Goal: Transaction & Acquisition: Purchase product/service

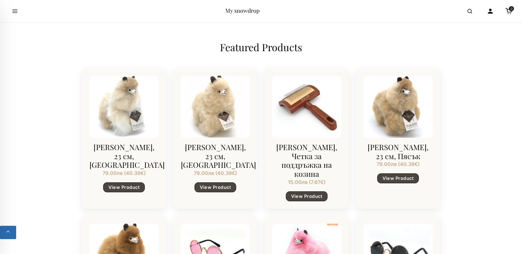
scroll to position [479, 0]
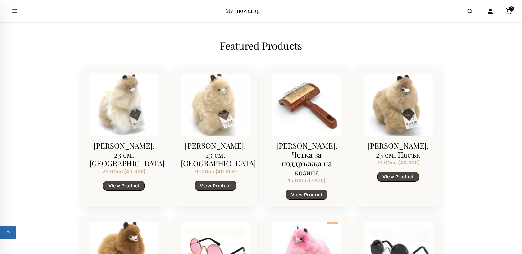
click at [121, 123] on div at bounding box center [123, 105] width 69 height 62
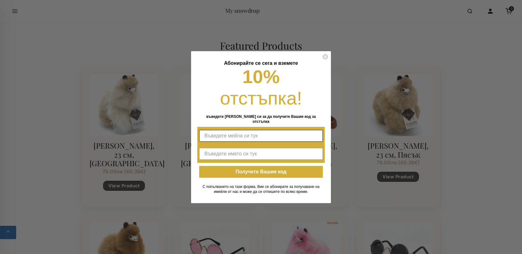
click at [247, 134] on input "Въведете мейла си тук" at bounding box center [261, 136] width 124 height 12
type input "dtopencharova@gmail.com"
type input "Dayana"
click at [244, 171] on button "Получете Вашия код" at bounding box center [261, 172] width 124 height 12
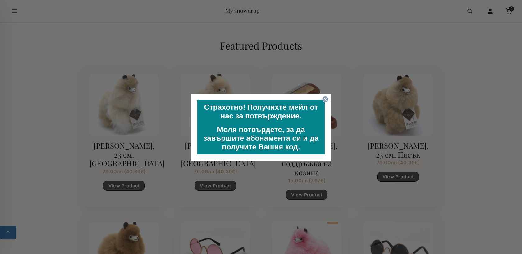
click at [325, 98] on circle "Close dialog" at bounding box center [325, 99] width 6 height 6
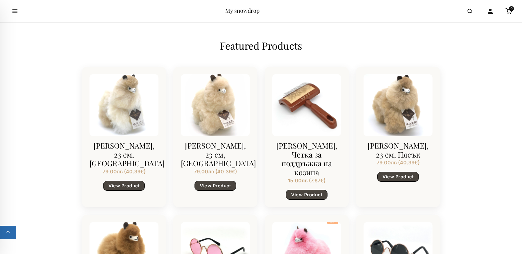
click at [138, 112] on div at bounding box center [123, 105] width 69 height 62
click at [124, 189] on link "View Product" at bounding box center [124, 186] width 42 height 10
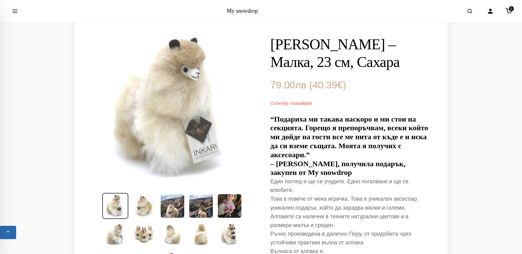
scroll to position [48, 0]
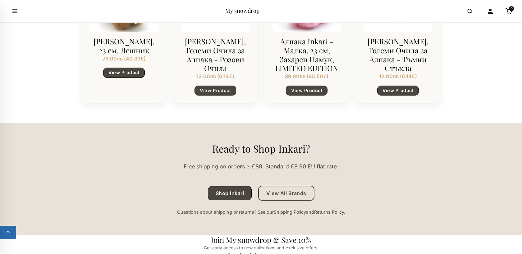
scroll to position [689, 0]
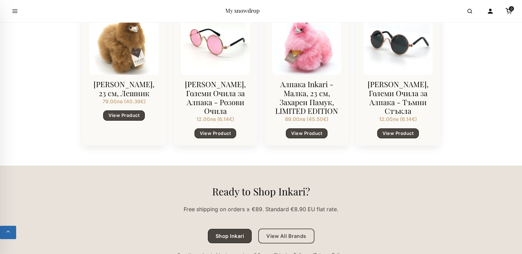
click at [128, 70] on div at bounding box center [123, 44] width 69 height 62
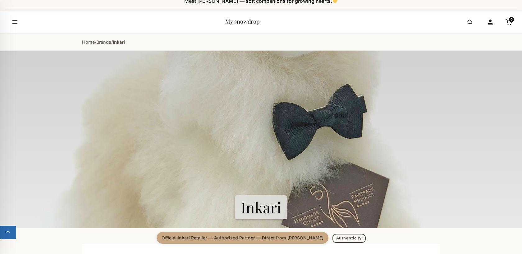
scroll to position [0, 0]
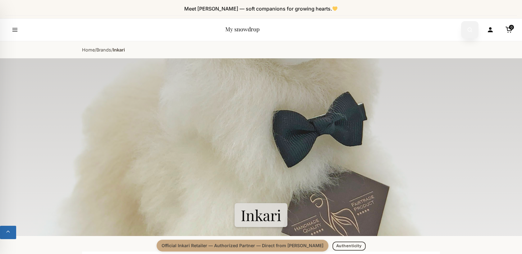
click at [469, 26] on icon "Open search" at bounding box center [470, 29] width 6 height 11
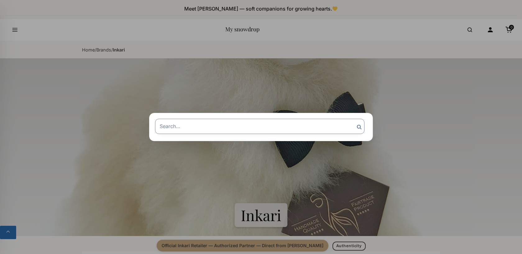
click at [224, 129] on input "Search for:" at bounding box center [259, 126] width 209 height 15
type input "a"
type input "алпака"
click at [351, 119] on input "Search" at bounding box center [359, 127] width 16 height 16
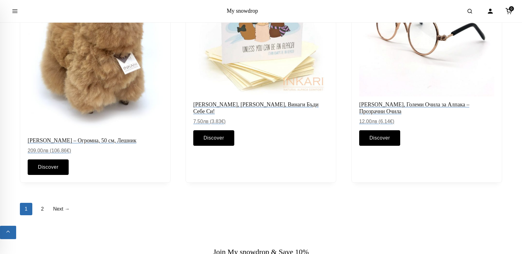
scroll to position [747, 0]
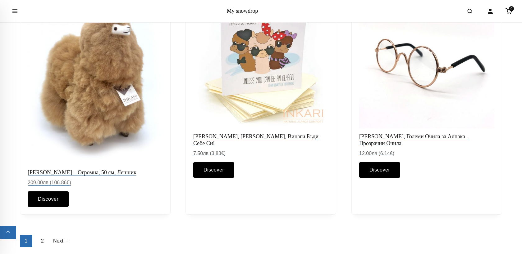
click at [92, 162] on link "Алпака Inkari – Огромна, 50 см, Лешник 209.00 лв ( 106.86 € )" at bounding box center [95, 89] width 135 height 193
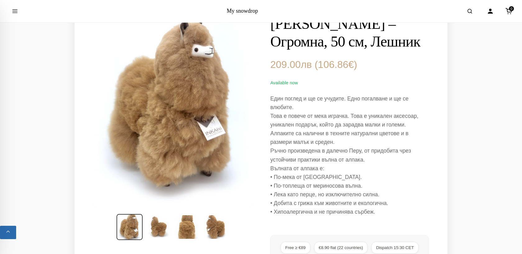
scroll to position [58, 0]
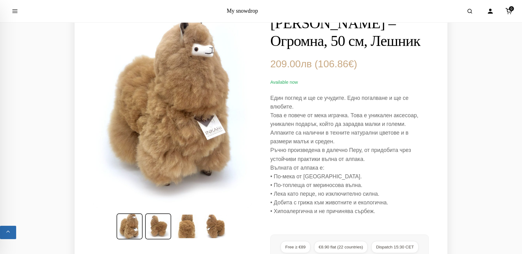
click at [152, 218] on img at bounding box center [158, 227] width 26 height 26
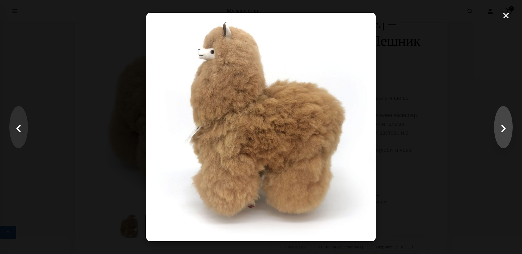
click at [501, 128] on button "›" at bounding box center [503, 127] width 19 height 42
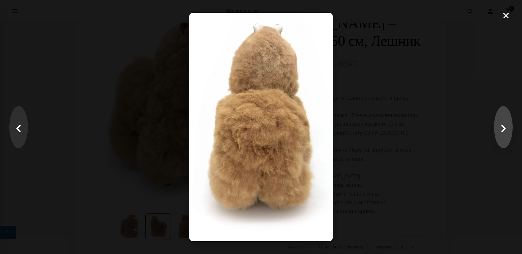
click at [501, 128] on button "›" at bounding box center [503, 127] width 19 height 42
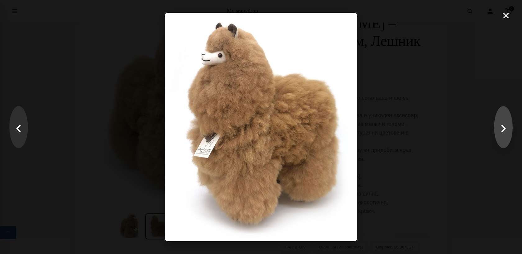
click at [501, 128] on button "›" at bounding box center [503, 127] width 19 height 42
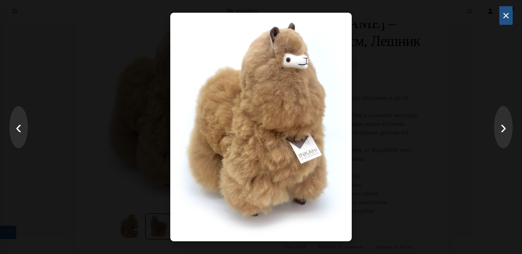
click at [507, 15] on button "×" at bounding box center [505, 15] width 13 height 19
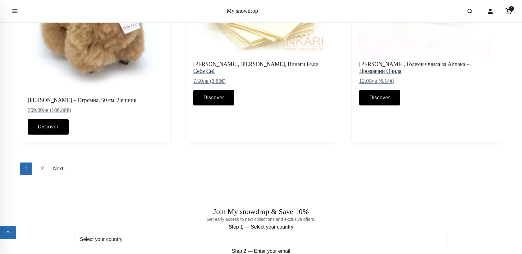
scroll to position [877, 0]
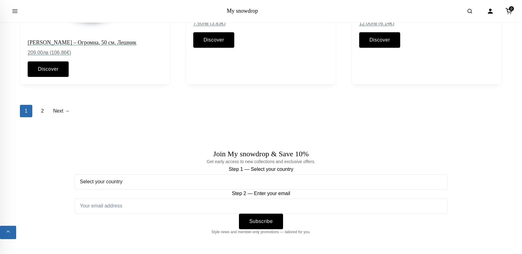
click at [35, 105] on div "1 2 Next →" at bounding box center [261, 111] width 482 height 12
click at [43, 107] on link "2" at bounding box center [42, 111] width 12 height 12
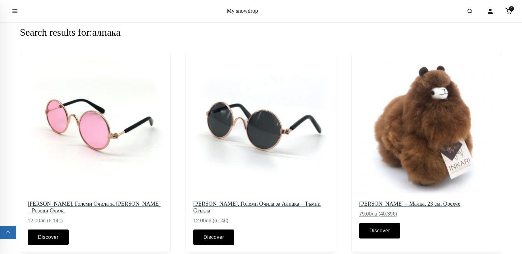
scroll to position [39, 0]
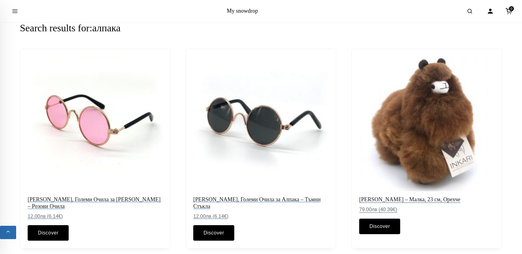
click at [442, 120] on img at bounding box center [427, 124] width 142 height 142
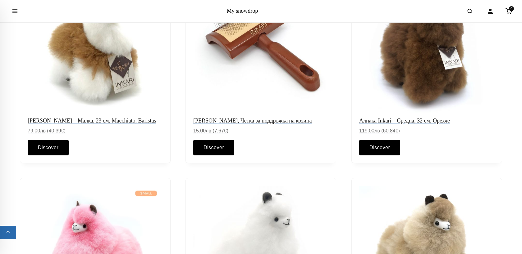
scroll to position [335, 0]
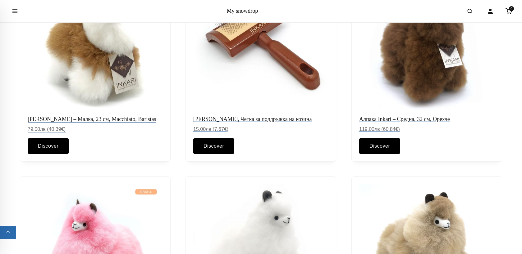
click at [131, 72] on img at bounding box center [95, 44] width 142 height 142
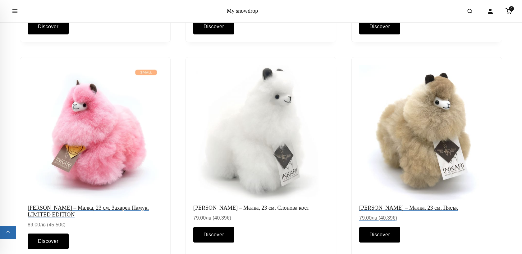
scroll to position [463, 0]
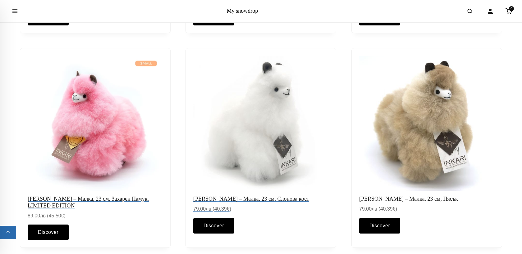
click at [367, 124] on img at bounding box center [427, 123] width 142 height 142
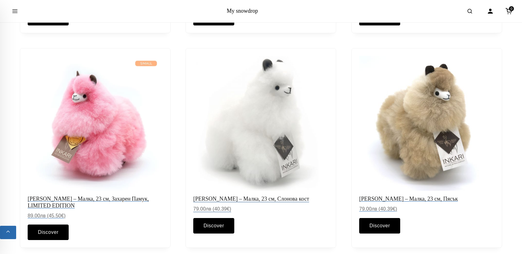
click at [275, 161] on img at bounding box center [261, 123] width 142 height 142
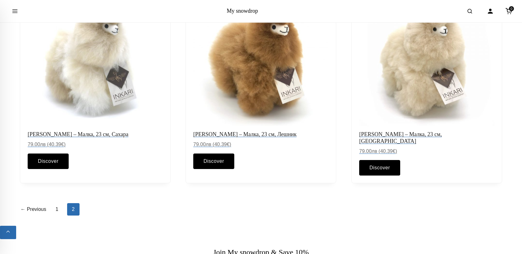
scroll to position [743, 0]
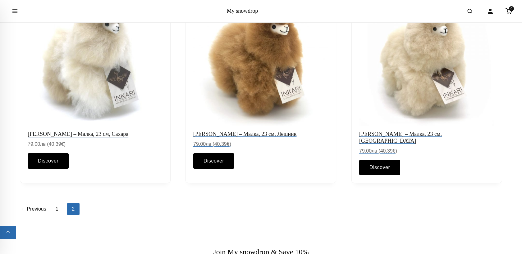
click at [132, 62] on img at bounding box center [95, 59] width 142 height 142
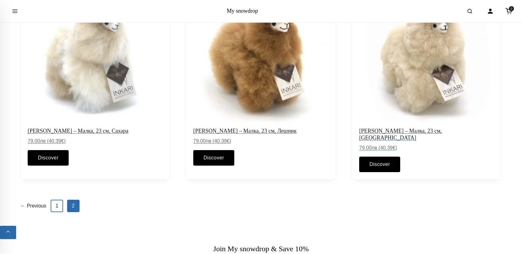
click at [57, 200] on link "1" at bounding box center [57, 206] width 12 height 12
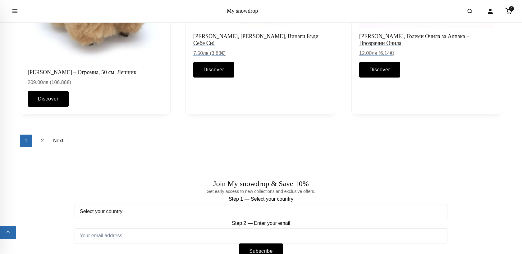
scroll to position [710, 0]
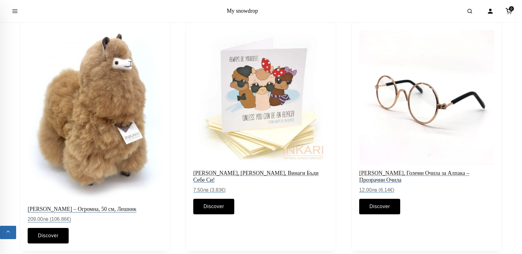
click at [62, 134] on img at bounding box center [95, 116] width 142 height 180
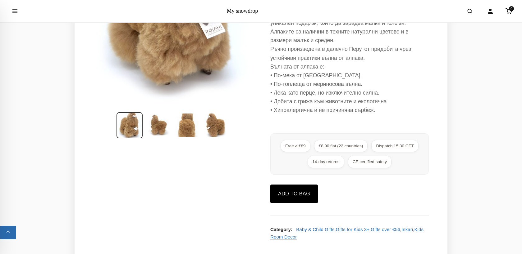
scroll to position [163, 0]
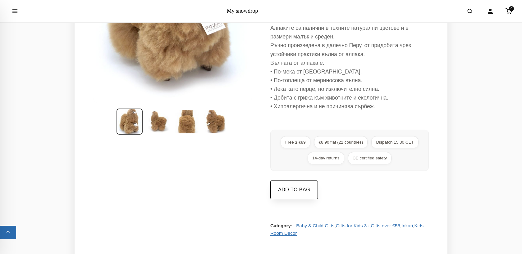
click at [300, 199] on button "Add to bag" at bounding box center [294, 190] width 48 height 19
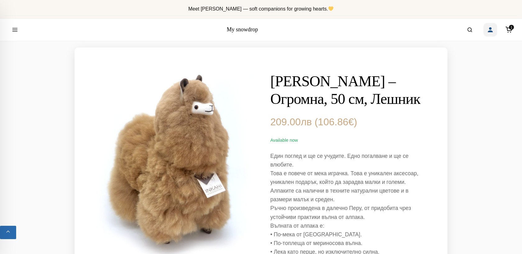
click at [492, 30] on icon "Account" at bounding box center [489, 29] width 7 height 7
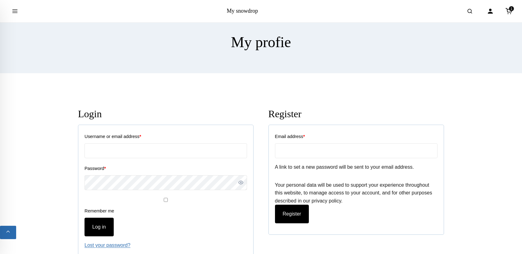
scroll to position [39, 0]
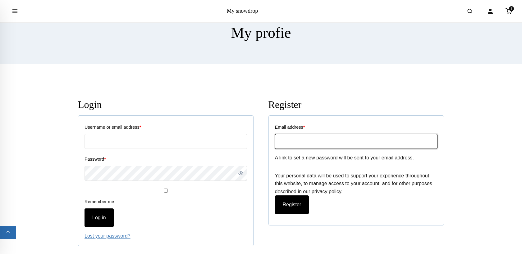
click at [312, 142] on input "Email address *" at bounding box center [356, 141] width 162 height 15
type input "[EMAIL_ADDRESS][DOMAIN_NAME]"
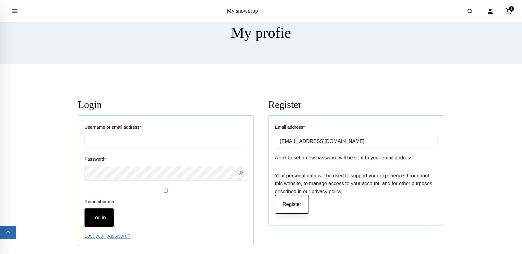
click at [294, 202] on button "Register" at bounding box center [292, 204] width 34 height 19
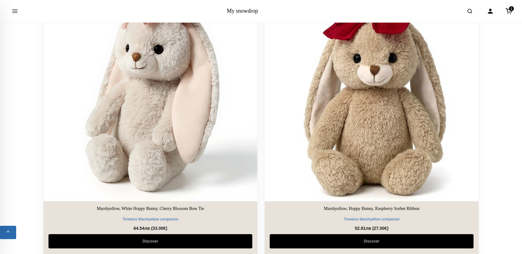
scroll to position [593, 0]
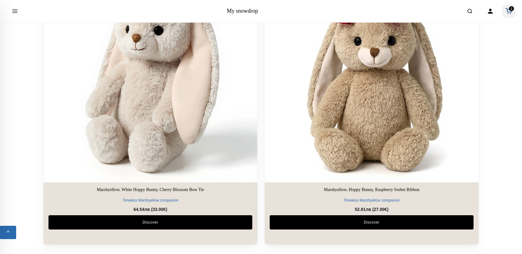
click at [509, 10] on span "1" at bounding box center [511, 8] width 5 height 5
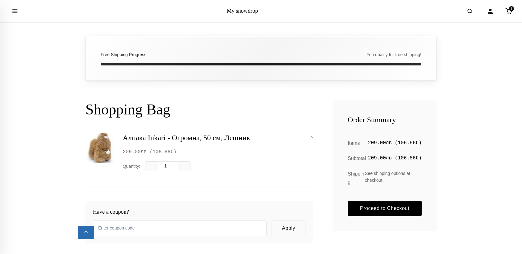
scroll to position [60, 0]
click at [141, 224] on input "text" at bounding box center [180, 229] width 174 height 16
paste input "WELCOME10"
type input "WELCOME10"
click at [293, 226] on button "Apply" at bounding box center [288, 228] width 34 height 16
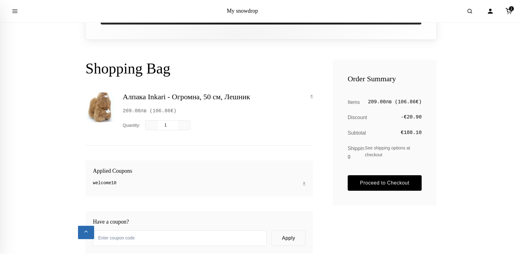
scroll to position [100, 0]
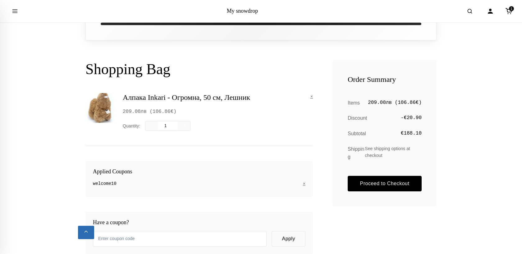
drag, startPoint x: 402, startPoint y: 130, endPoint x: 434, endPoint y: 130, distance: 32.6
click at [434, 130] on div "Order Summary Items 209.00 лв ( 106.86 € ) Discount -€20.90 Subtotal €188.10" at bounding box center [385, 133] width 104 height 146
drag, startPoint x: 395, startPoint y: 102, endPoint x: 420, endPoint y: 103, distance: 25.2
click at [420, 103] on span "( 106.86 € )" at bounding box center [408, 103] width 27 height 6
click at [257, 117] on div "Алпака Inkari - Огромна, 50 см, Лешник × 209.00 лв ( 106.86 € ) Quantity: − 1 +" at bounding box center [218, 112] width 190 height 38
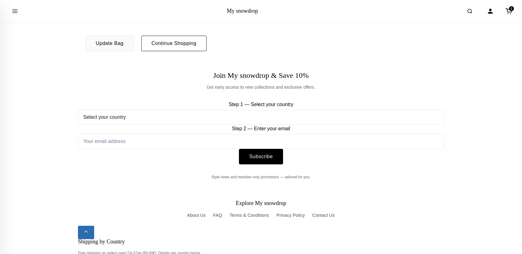
scroll to position [338, 0]
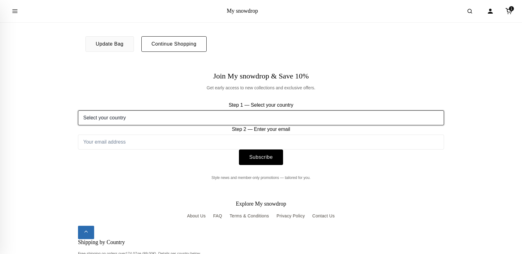
click at [213, 118] on select "Select your country Austria Belgium Bulgaria Croatia Czech Republic Denmark Est…" at bounding box center [261, 118] width 366 height 15
select select "[GEOGRAPHIC_DATA]"
click at [78, 111] on select "Select your country Austria Belgium Bulgaria Croatia Czech Republic Denmark Est…" at bounding box center [261, 118] width 366 height 15
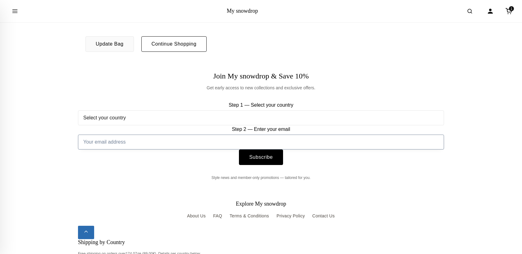
click at [150, 144] on input "Step 2 — Enter your email" at bounding box center [261, 142] width 366 height 15
type input "dtopencharova@gmail.com"
click at [270, 160] on button "Subscribe" at bounding box center [261, 157] width 44 height 16
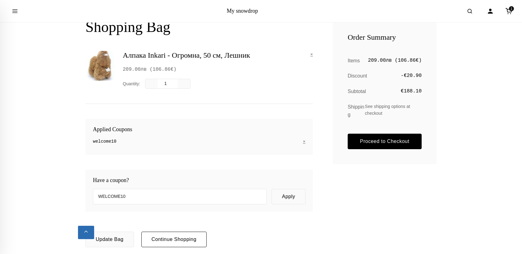
scroll to position [150, 0]
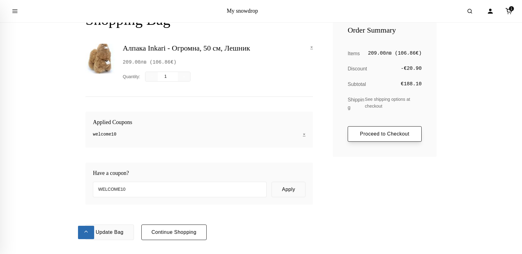
click at [369, 135] on link "Proceed to Checkout" at bounding box center [385, 134] width 74 height 16
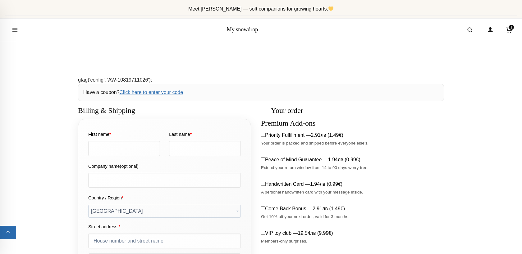
select select "BG-04"
click at [118, 151] on input "First name *" at bounding box center [124, 148] width 72 height 15
type input "Nikolinka"
type input "Topencharova"
select select "DE"
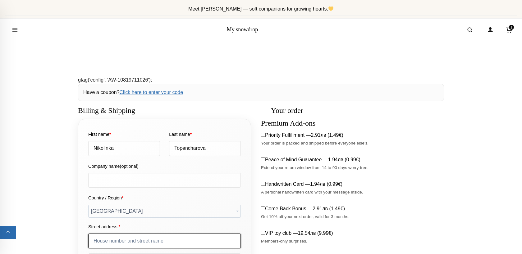
type input "бул. Трети Март 109В, ет.2, ап.5"
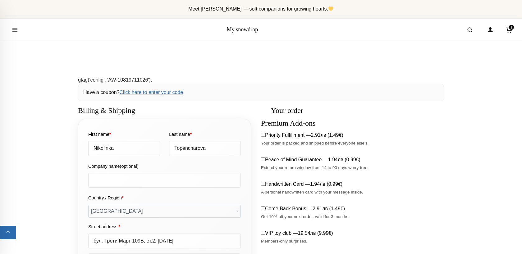
type input "[US_STATE]"
type input "3400"
type input "+49885737074"
select select
select select "DE"
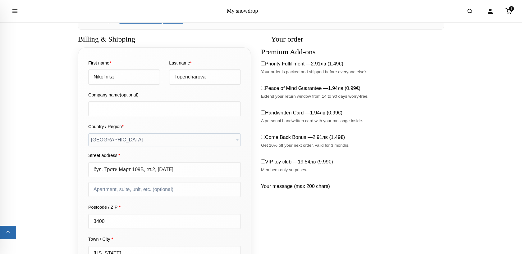
scroll to position [55, 0]
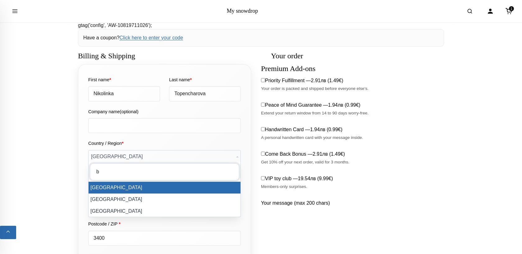
scroll to position [0, 0]
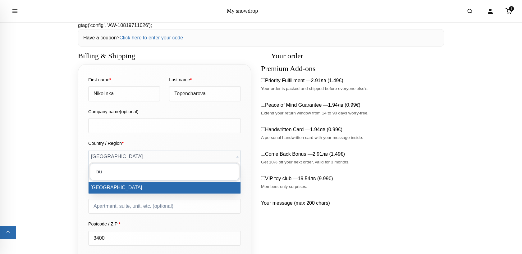
type input "bu"
select select "BG"
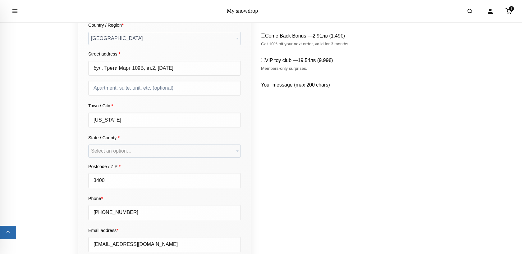
scroll to position [175, 0]
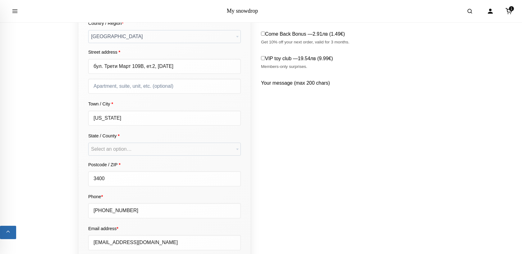
click at [123, 144] on span "Select an option…" at bounding box center [165, 149] width 152 height 12
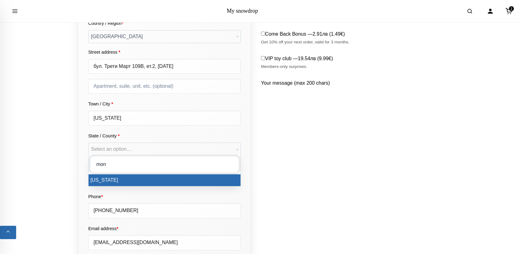
type input "mon"
select select "BG-12"
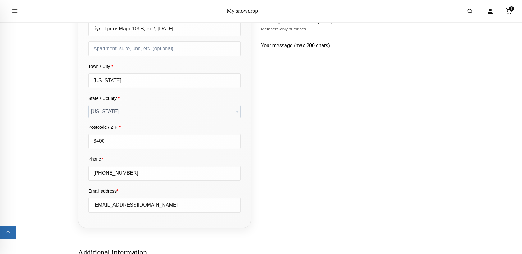
scroll to position [220, 0]
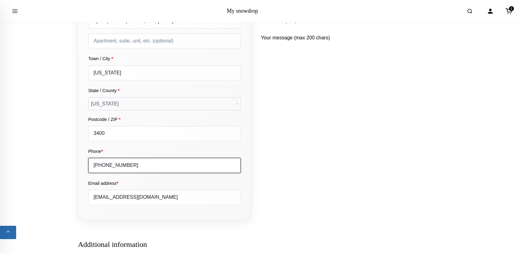
click at [107, 165] on input "+49885737074" at bounding box center [164, 165] width 153 height 15
type input "+359885737074"
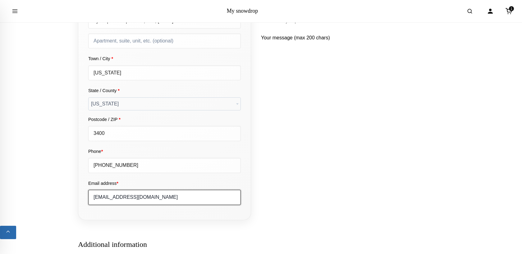
click at [124, 198] on input "dtopencharova@gmail.com" at bounding box center [164, 197] width 153 height 15
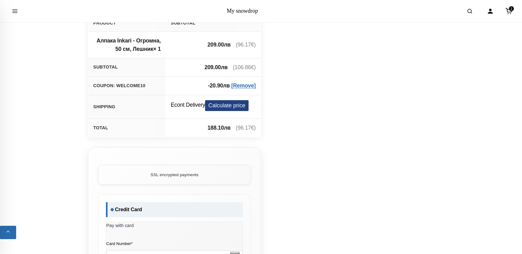
scroll to position [447, 0]
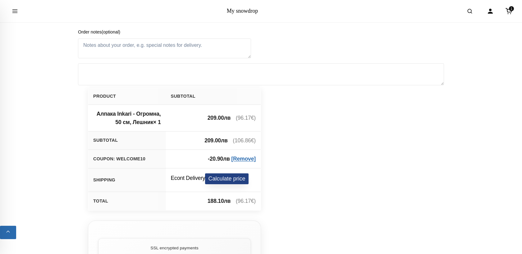
click at [211, 180] on button "Calculate price" at bounding box center [226, 179] width 43 height 11
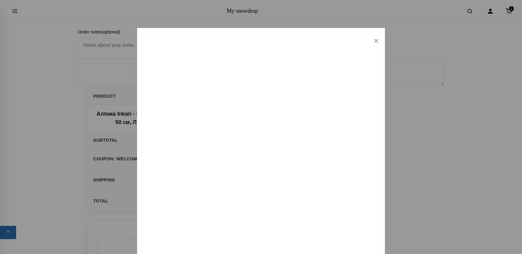
type input "3409 - Монтана Театъра"
type input "Монтана"
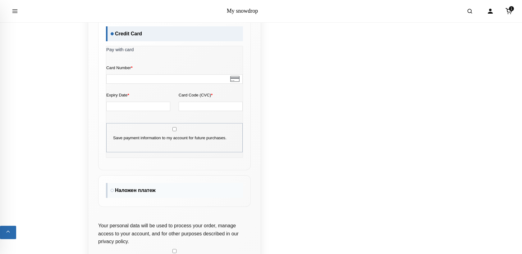
scroll to position [748, 0]
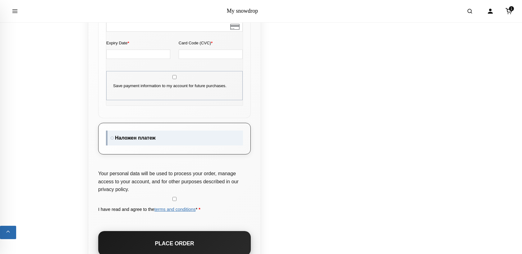
drag, startPoint x: 211, startPoint y: 179, endPoint x: 112, endPoint y: 140, distance: 105.8
click at [112, 140] on label "Наложен платеж" at bounding box center [174, 138] width 137 height 15
click at [110, 135] on input "Наложен платеж" at bounding box center [108, 133] width 4 height 4
radio input "true"
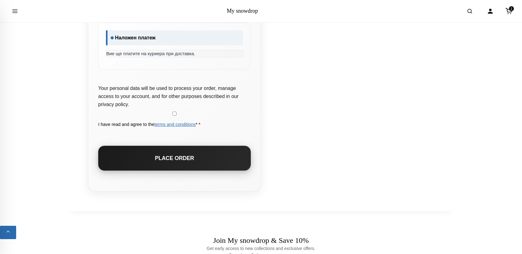
scroll to position [736, 0]
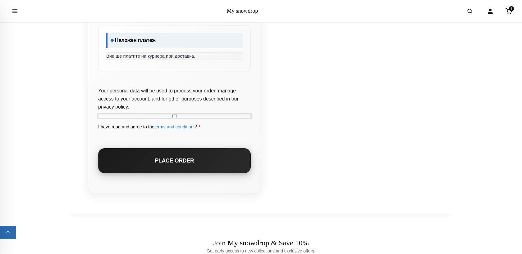
drag, startPoint x: 112, startPoint y: 140, endPoint x: 172, endPoint y: 116, distance: 64.8
click at [172, 116] on input "I have read and agree to the terms and conditions * *" at bounding box center [174, 116] width 153 height 4
checkbox input "true"
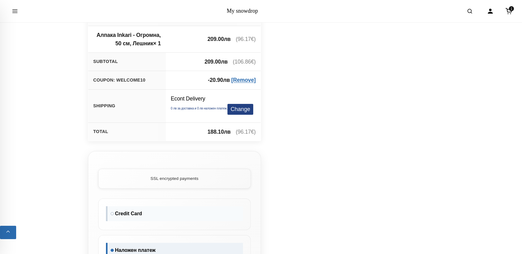
scroll to position [524, 0]
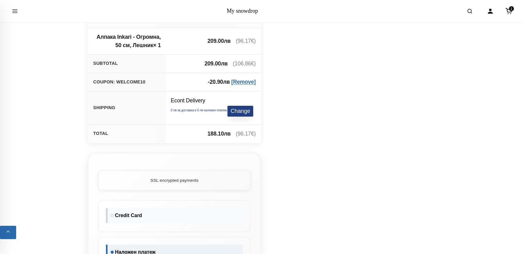
drag, startPoint x: 172, startPoint y: 116, endPoint x: 229, endPoint y: 115, distance: 56.6
click at [229, 115] on button "Change" at bounding box center [240, 111] width 26 height 11
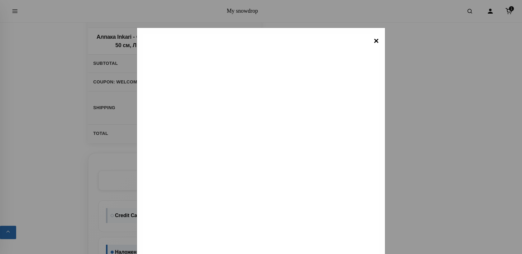
drag, startPoint x: 231, startPoint y: 150, endPoint x: 376, endPoint y: 40, distance: 182.0
click at [376, 40] on span "×" at bounding box center [376, 41] width 5 height 14
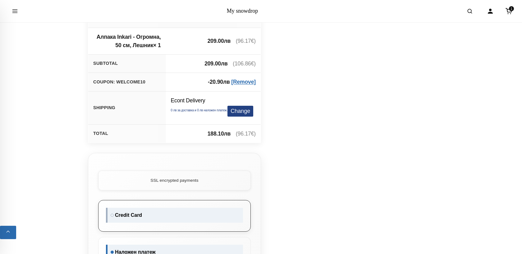
drag, startPoint x: 376, startPoint y: 40, endPoint x: 143, endPoint y: 216, distance: 291.5
click at [143, 216] on label "Credit Card" at bounding box center [174, 215] width 137 height 15
click at [110, 212] on input "Credit Card" at bounding box center [108, 210] width 4 height 4
radio input "true"
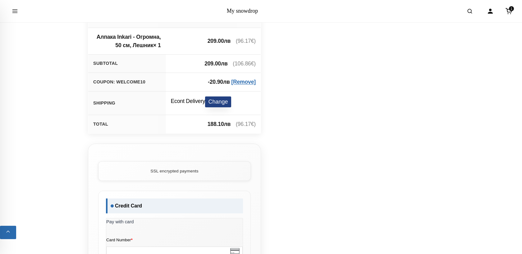
drag, startPoint x: 143, startPoint y: 216, endPoint x: 210, endPoint y: 104, distance: 130.4
click at [210, 104] on button "Change" at bounding box center [218, 102] width 26 height 11
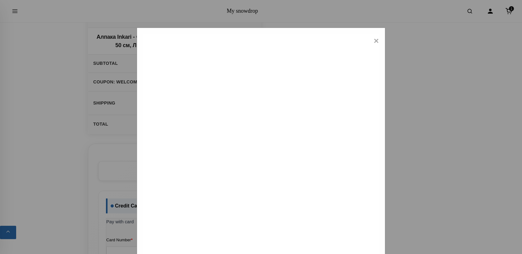
type input "3401 - Монтана"
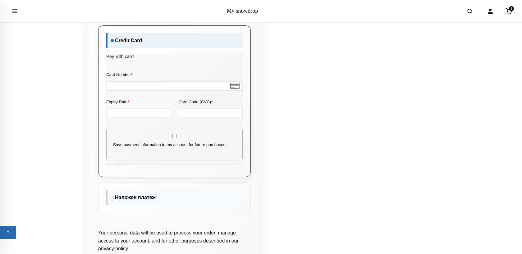
scroll to position [694, 0]
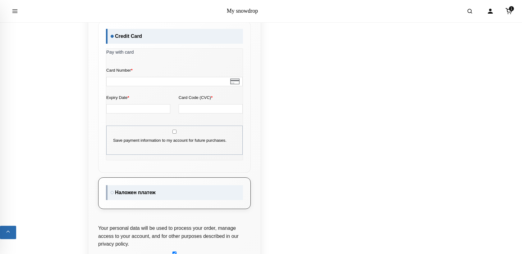
click at [113, 194] on label "Наложен платеж" at bounding box center [174, 192] width 137 height 15
click at [110, 189] on input "Наложен платеж" at bounding box center [108, 187] width 4 height 4
radio input "true"
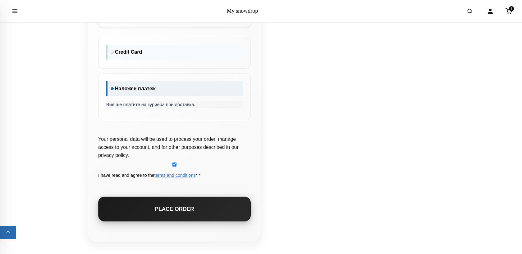
scroll to position [721, 0]
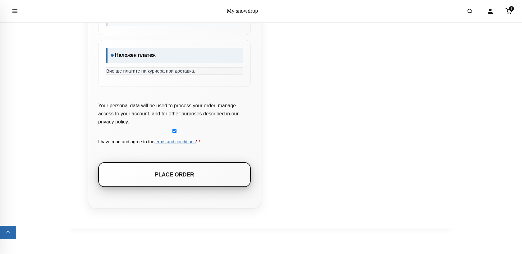
click at [179, 180] on button "Place order" at bounding box center [174, 174] width 153 height 25
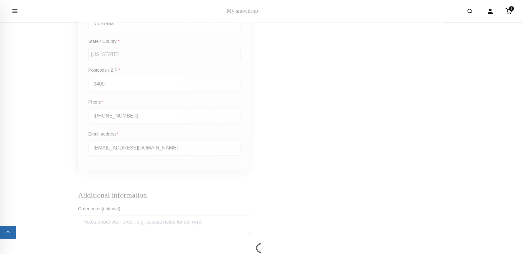
scroll to position [250, 0]
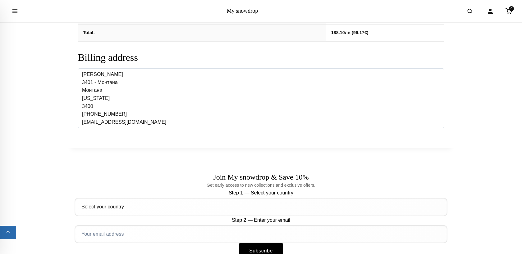
scroll to position [36, 0]
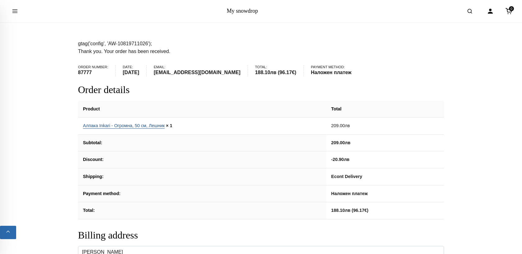
click at [153, 124] on link "Алпака Inkari - Огромна, 50 см, Лешник" at bounding box center [124, 125] width 82 height 5
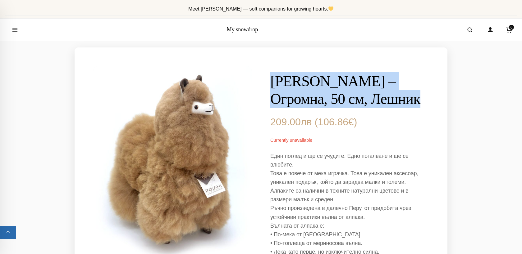
drag, startPoint x: 330, startPoint y: 123, endPoint x: 267, endPoint y: 77, distance: 78.1
click at [267, 77] on section "[PERSON_NAME] – Огромна, 50 см, Лешник 209.00 лв ( 106.86 € ) Currently unavail…" at bounding box center [261, 224] width 373 height 353
copy h1 "[PERSON_NAME] – Огромна, 50 см, Лешник"
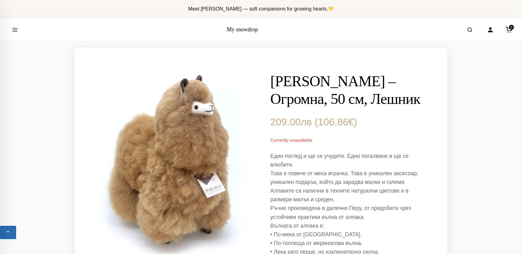
click at [364, 130] on div "[PERSON_NAME] – Огромна, 50 см, Лешник 209.00 лв ( 106.86 € ) Currently unavail…" at bounding box center [349, 224] width 158 height 316
